Goal: Browse casually

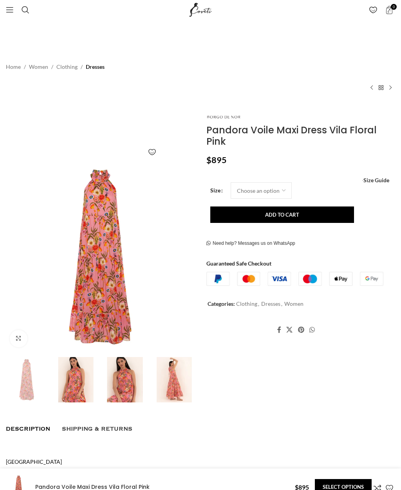
click at [84, 384] on img at bounding box center [75, 379] width 45 height 45
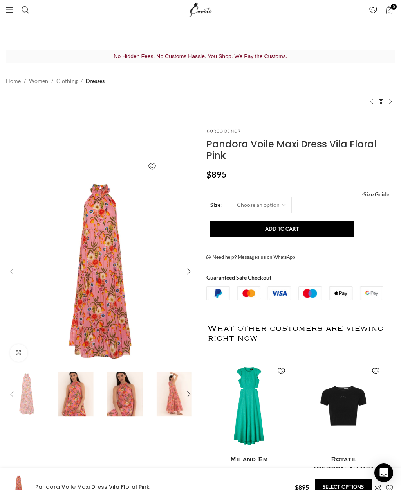
click at [188, 272] on div "Next slide" at bounding box center [189, 272] width 16 height 16
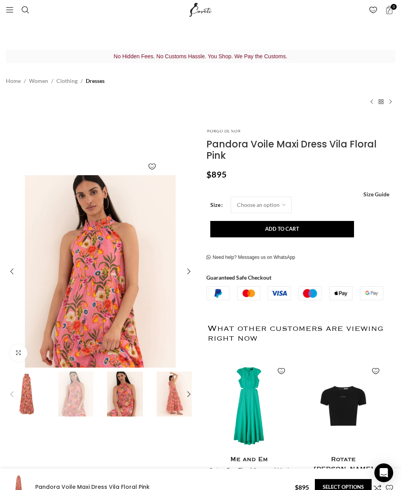
click at [190, 267] on div "Next slide" at bounding box center [189, 272] width 16 height 16
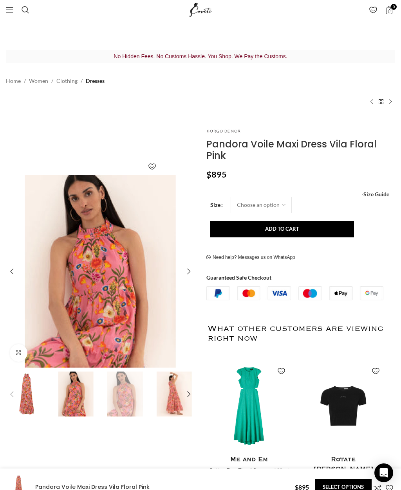
scroll to position [0, 84]
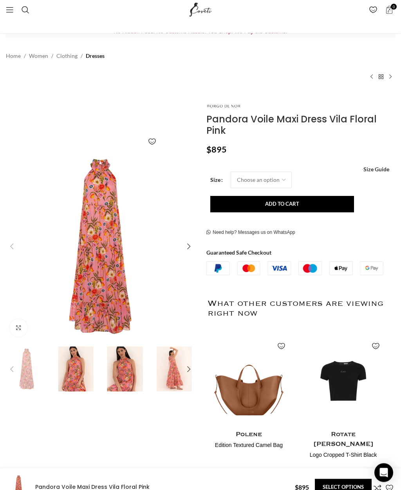
scroll to position [26, 0]
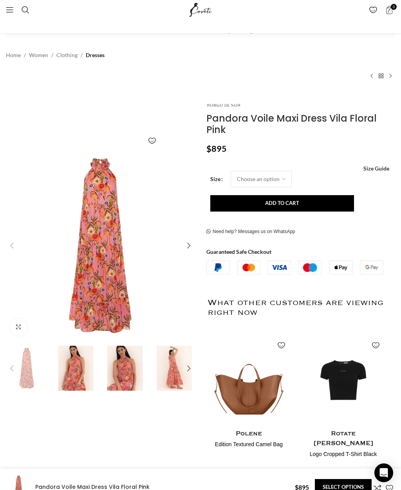
click at [186, 251] on div "Next slide" at bounding box center [189, 246] width 16 height 16
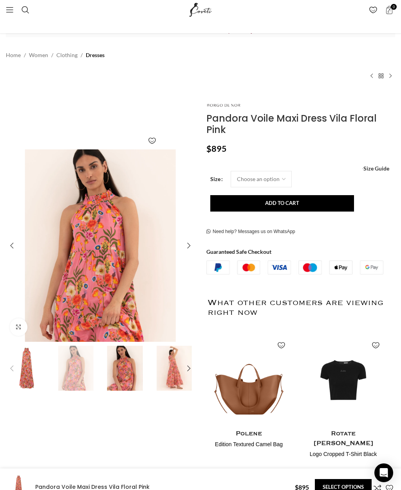
click at [196, 251] on div "Next slide" at bounding box center [189, 246] width 16 height 16
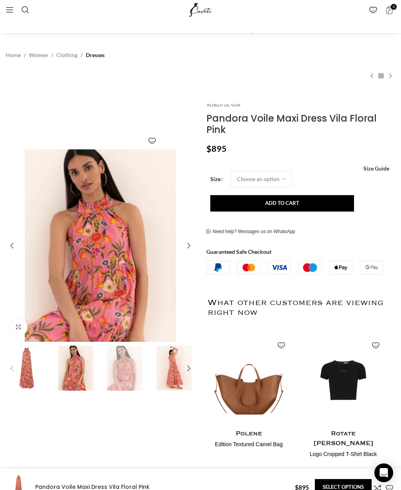
click at [189, 250] on div "Next slide" at bounding box center [189, 246] width 16 height 16
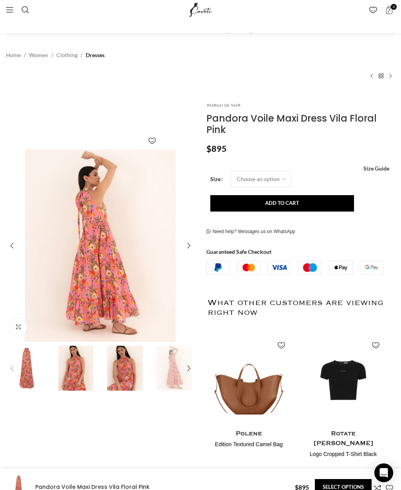
click at [186, 242] on div "Next slide" at bounding box center [189, 246] width 16 height 16
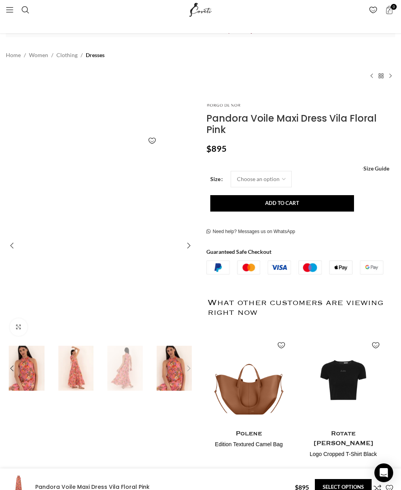
click at [188, 246] on div "Next slide" at bounding box center [189, 246] width 16 height 16
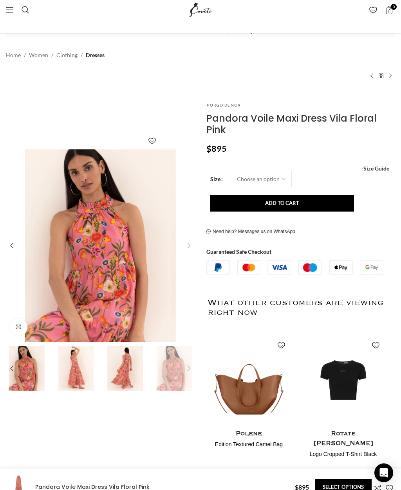
scroll to position [0, 84]
click at [190, 244] on div "Next slide" at bounding box center [189, 246] width 16 height 16
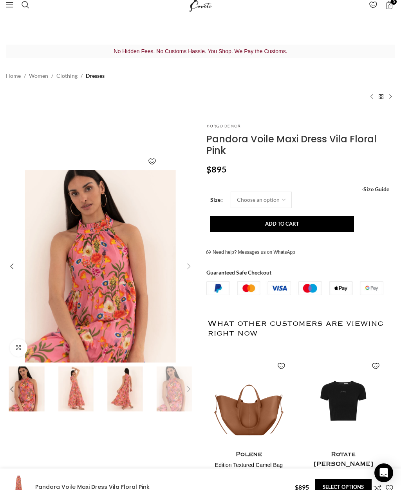
scroll to position [0, 0]
